Goal: Use online tool/utility: Use online tool/utility

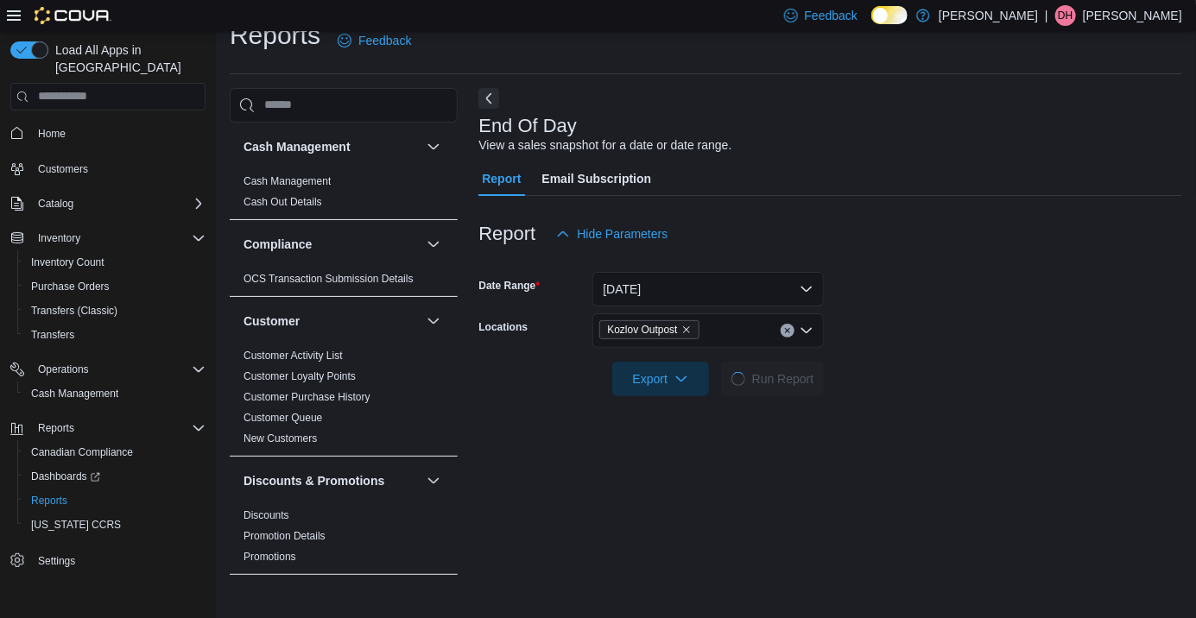
scroll to position [40, 0]
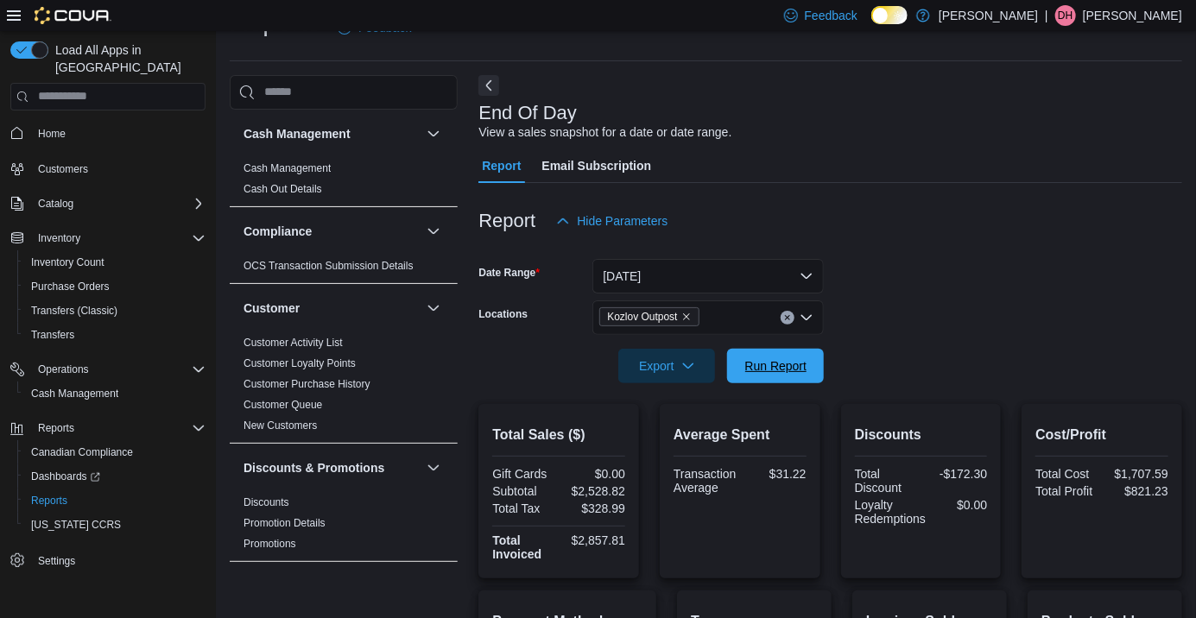
click at [800, 366] on span "Run Report" at bounding box center [776, 365] width 62 height 17
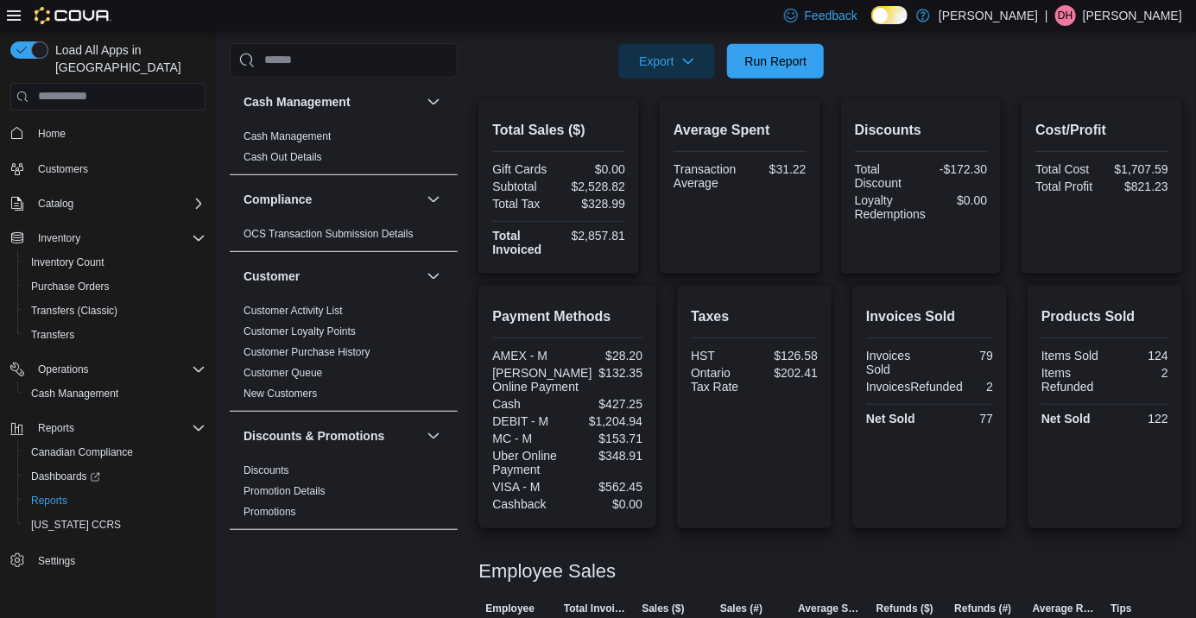
scroll to position [393, 0]
